Goal: Find specific page/section: Find specific page/section

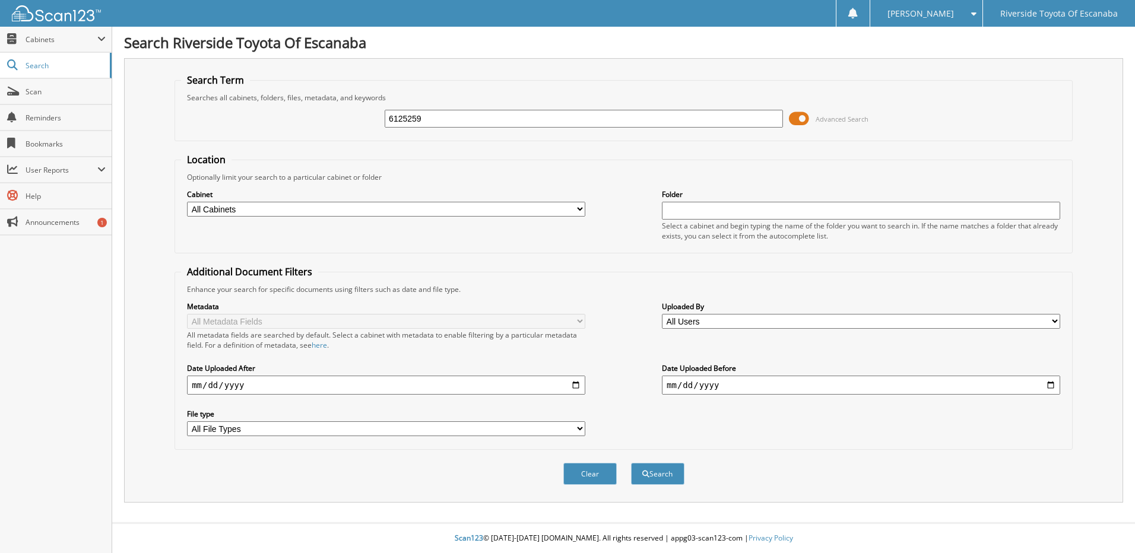
type input "6125259"
click at [631, 463] on button "Search" at bounding box center [657, 474] width 53 height 22
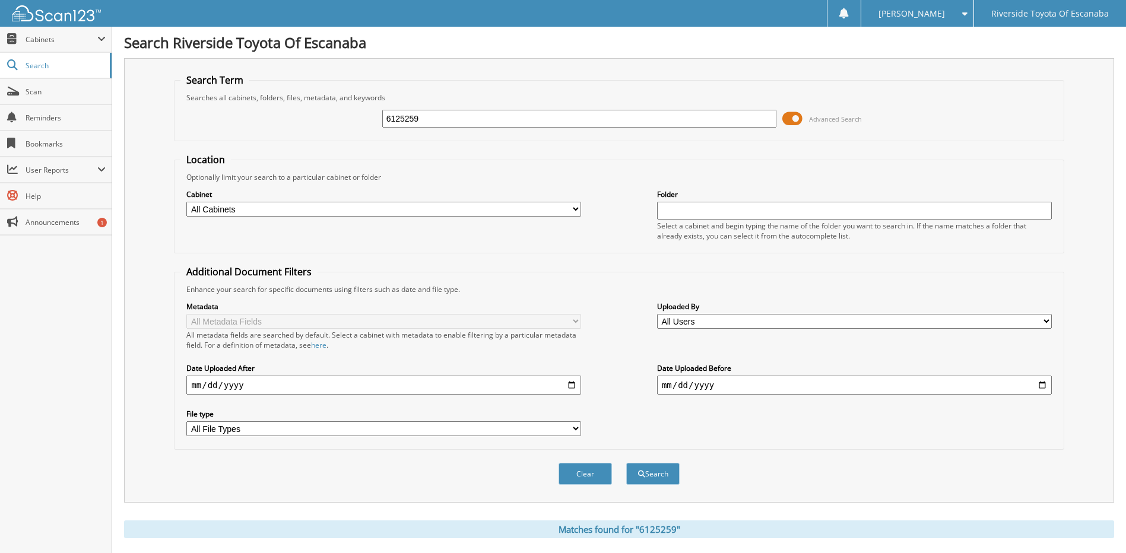
scroll to position [183, 0]
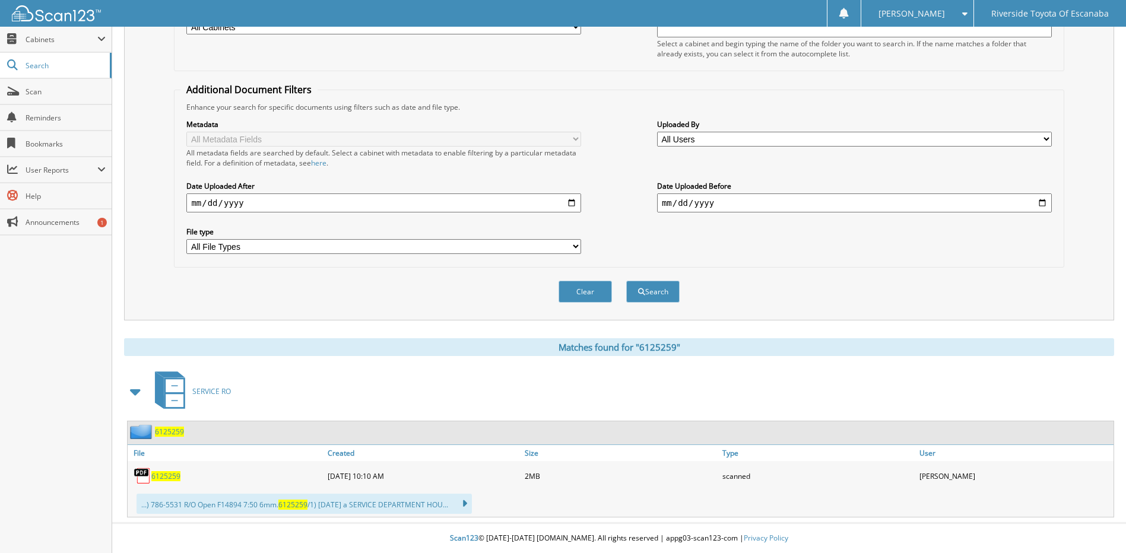
click at [172, 433] on span "6125259" at bounding box center [169, 432] width 29 height 10
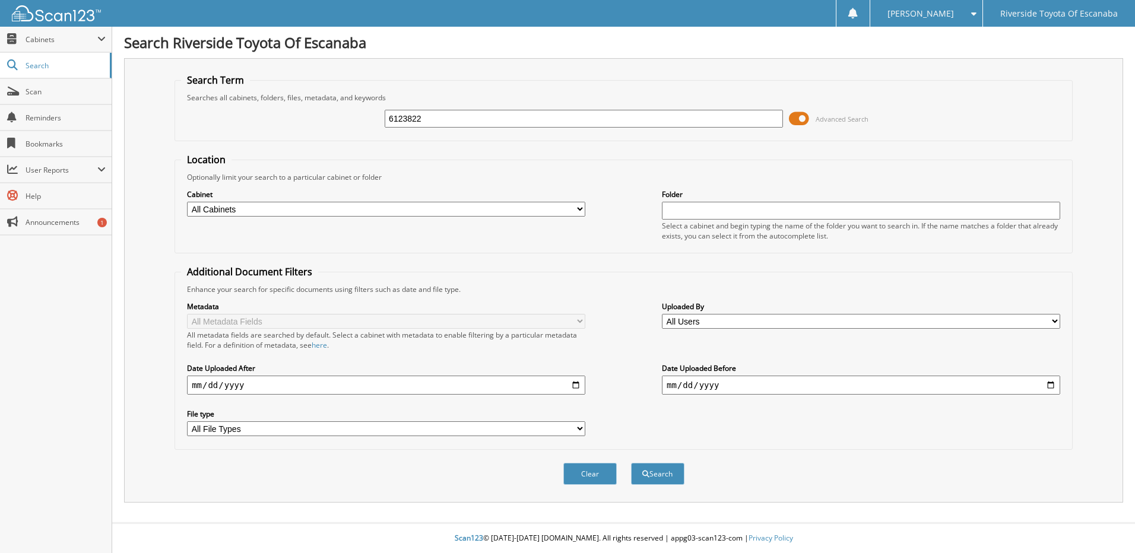
type input "6123822"
click at [631, 463] on button "Search" at bounding box center [657, 474] width 53 height 22
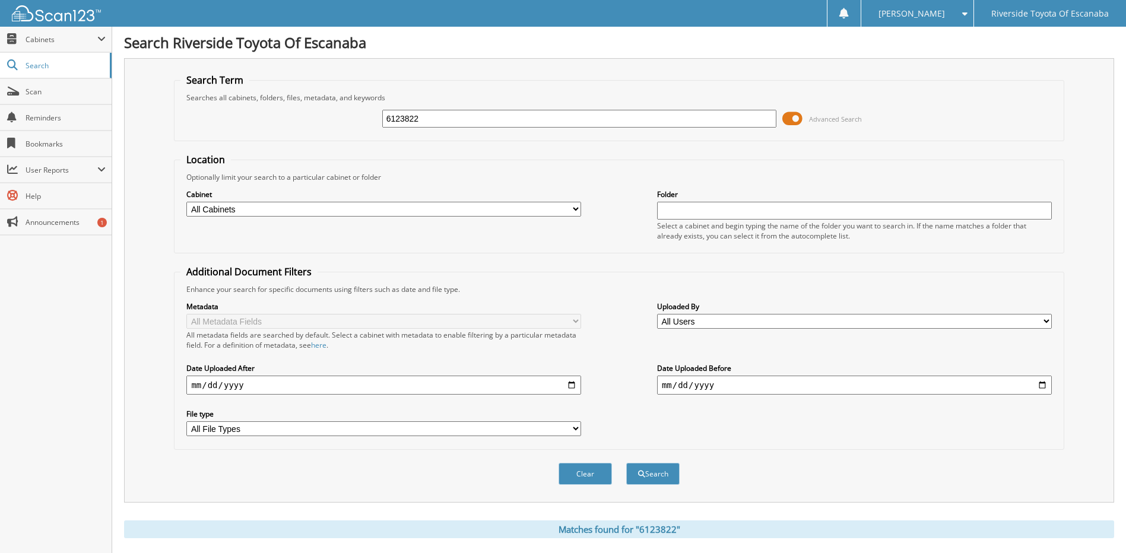
scroll to position [176, 0]
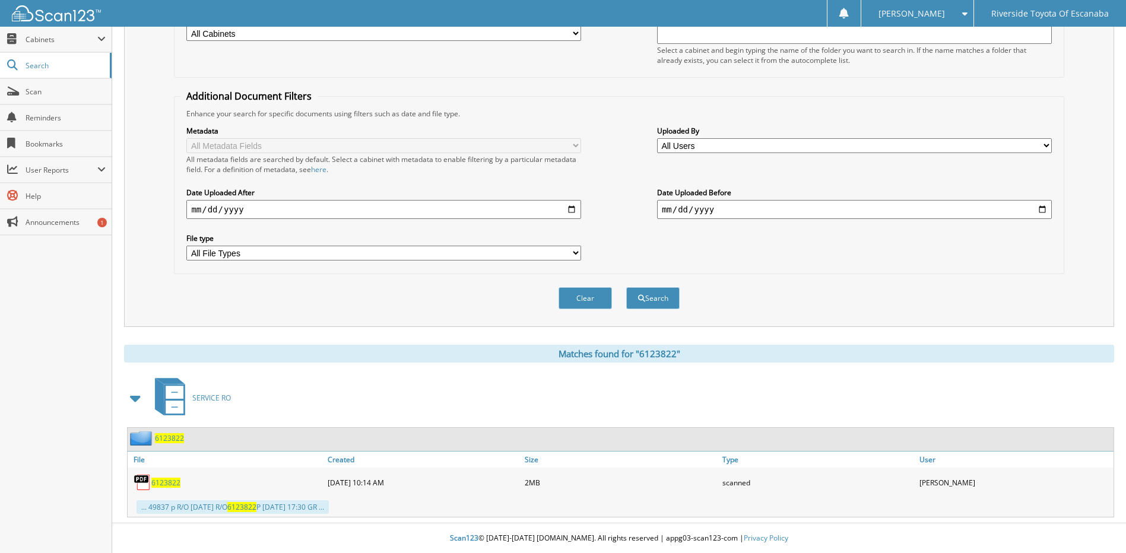
click at [169, 437] on span "6123822" at bounding box center [169, 438] width 29 height 10
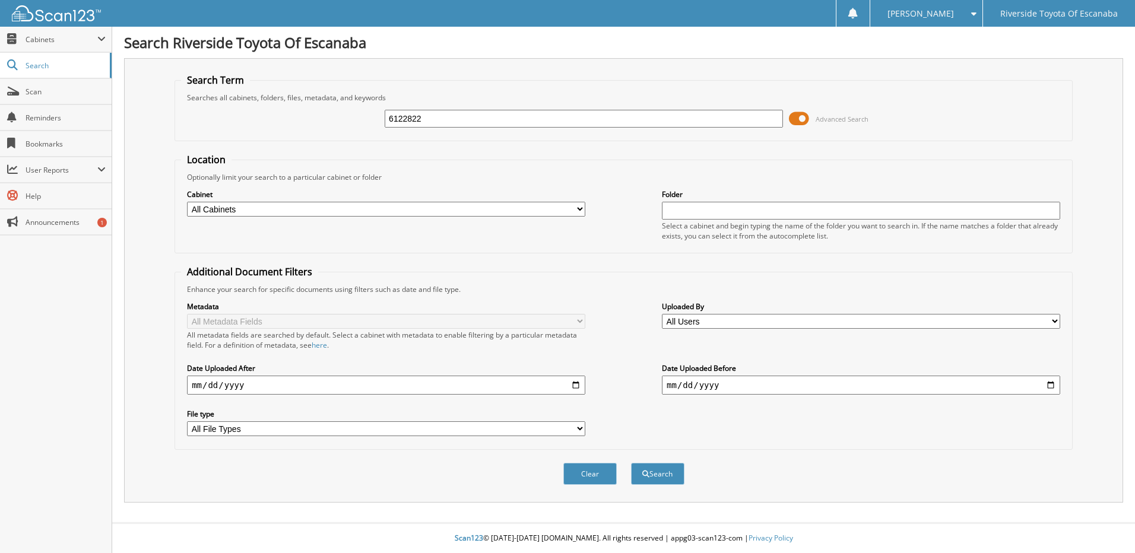
type input "6122822"
click at [631, 463] on button "Search" at bounding box center [657, 474] width 53 height 22
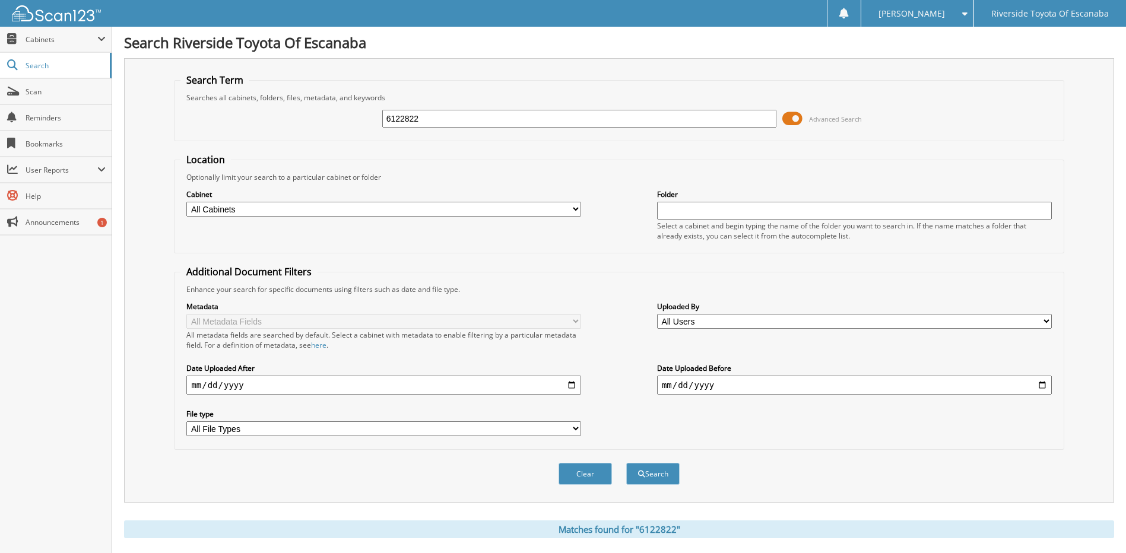
scroll to position [382, 0]
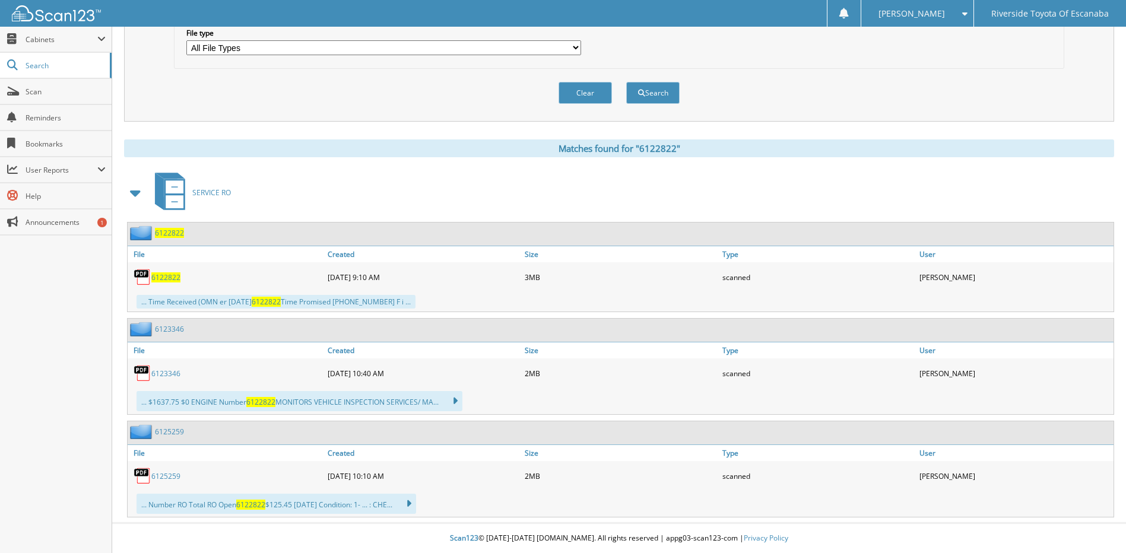
click at [172, 233] on span "6122822" at bounding box center [169, 233] width 29 height 10
